Goal: Task Accomplishment & Management: Use online tool/utility

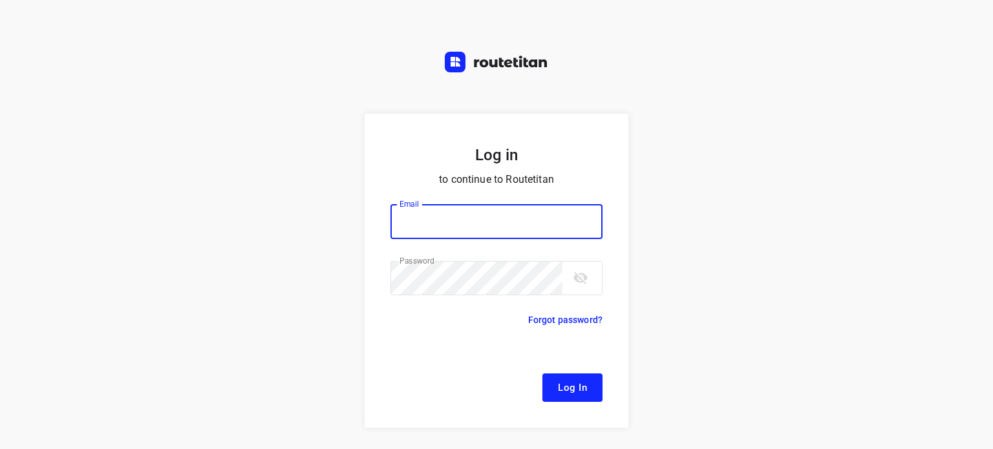
type input "[EMAIL_ADDRESS][DOMAIN_NAME]"
click at [558, 376] on button "Log In" at bounding box center [573, 388] width 60 height 28
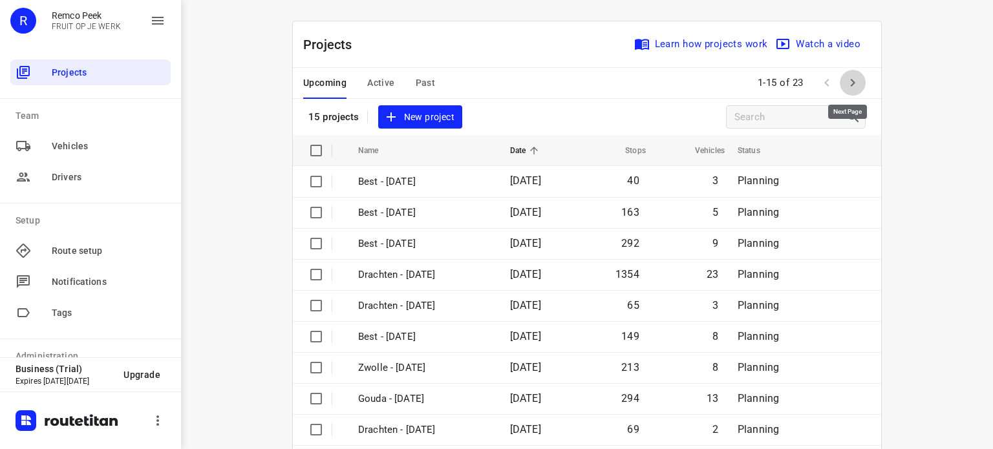
click at [851, 81] on icon "button" at bounding box center [853, 83] width 5 height 8
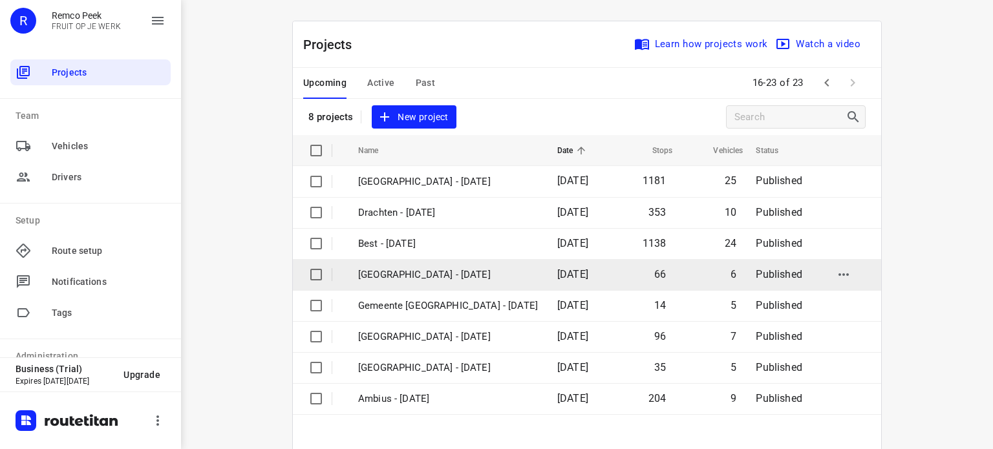
click at [428, 272] on p "[GEOGRAPHIC_DATA] - [DATE]" at bounding box center [448, 275] width 180 height 15
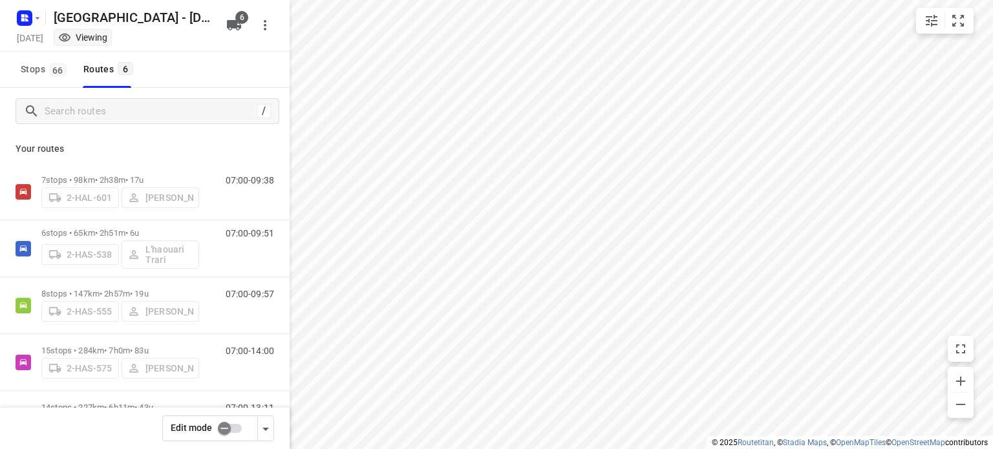
checkbox input "true"
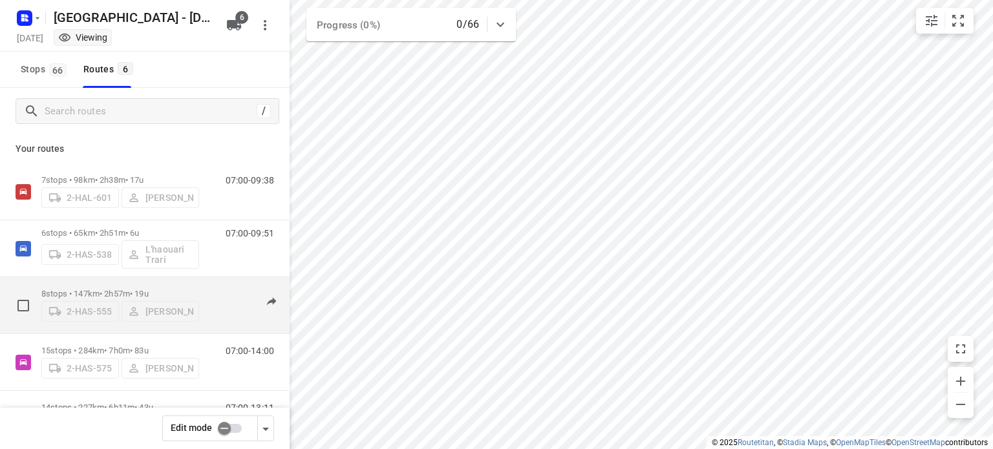
click at [94, 289] on p "8 stops • 147km • 2h57m • 19u" at bounding box center [120, 294] width 158 height 10
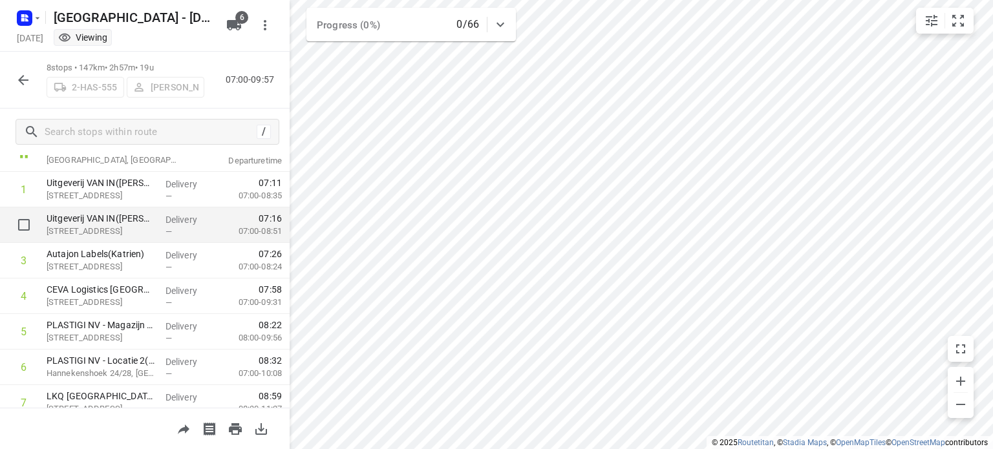
scroll to position [48, 0]
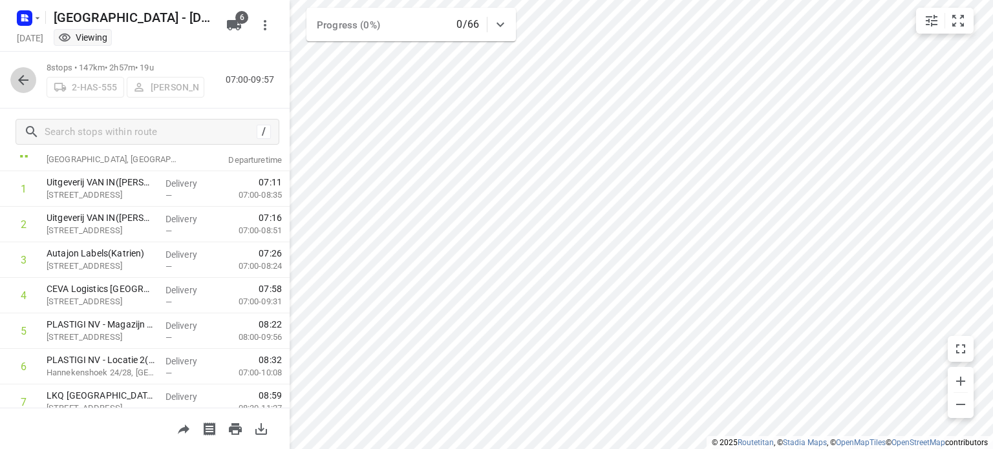
click at [26, 81] on icon "button" at bounding box center [24, 80] width 16 height 16
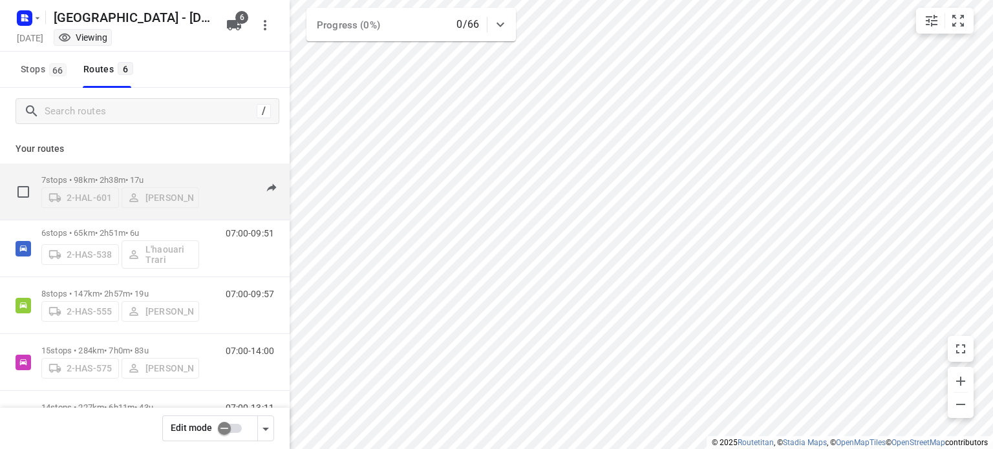
click at [105, 175] on p "7 stops • 98km • 2h38m • 17u" at bounding box center [120, 180] width 158 height 10
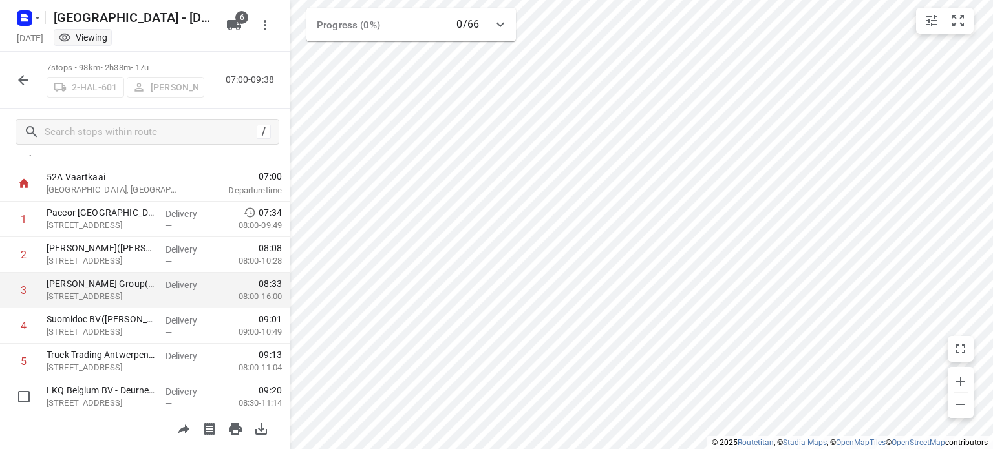
scroll to position [0, 0]
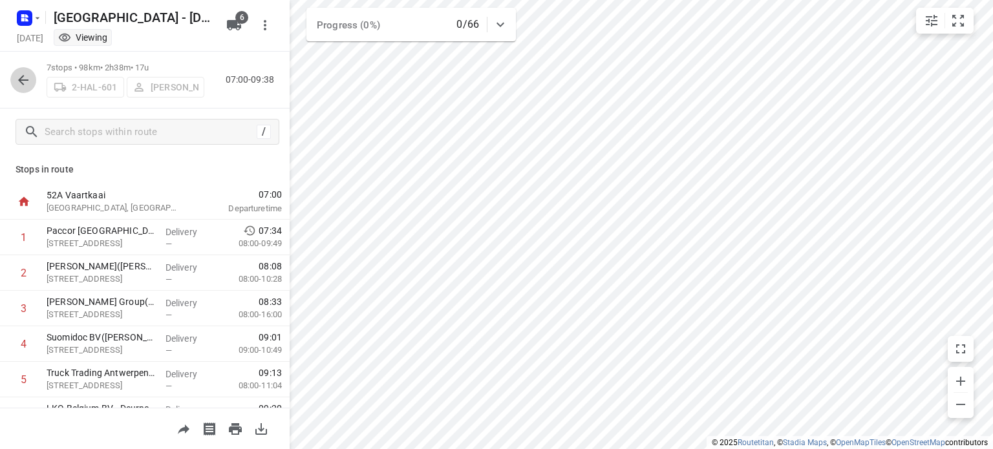
click at [21, 78] on icon "button" at bounding box center [23, 80] width 10 height 10
